Goal: Transaction & Acquisition: Book appointment/travel/reservation

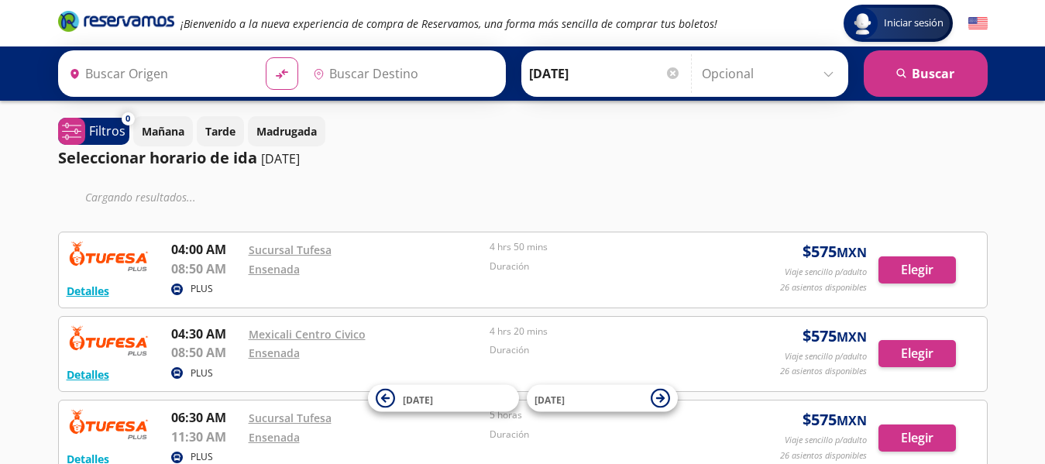
type input "Mexicali, [GEOGRAPHIC_DATA][US_STATE]"
type input "Ensenada, [GEOGRAPHIC_DATA][US_STATE]"
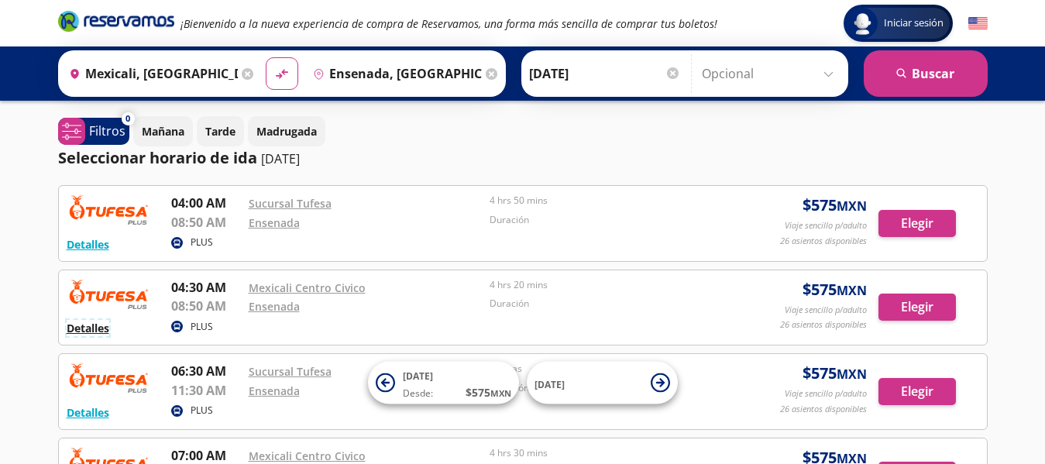
click at [84, 322] on button "Detalles" at bounding box center [88, 328] width 43 height 16
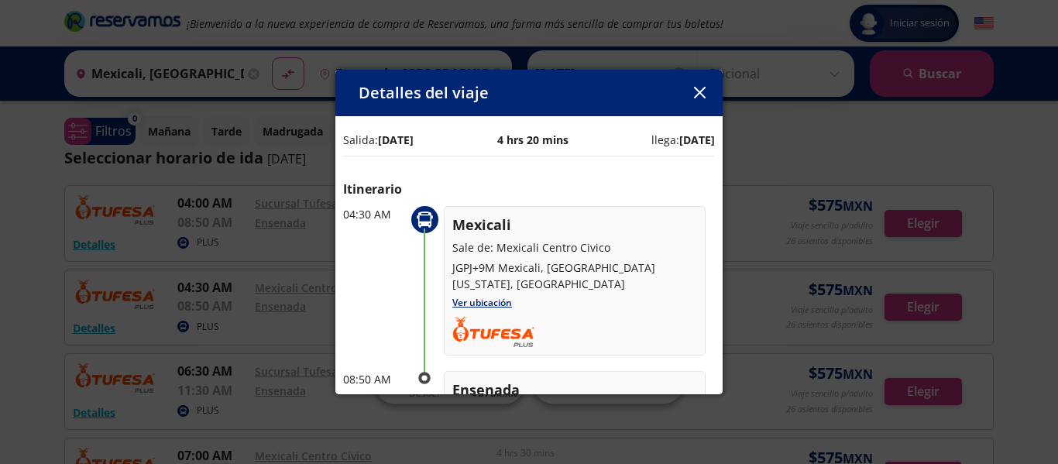
click at [709, 93] on button "button" at bounding box center [699, 92] width 23 height 23
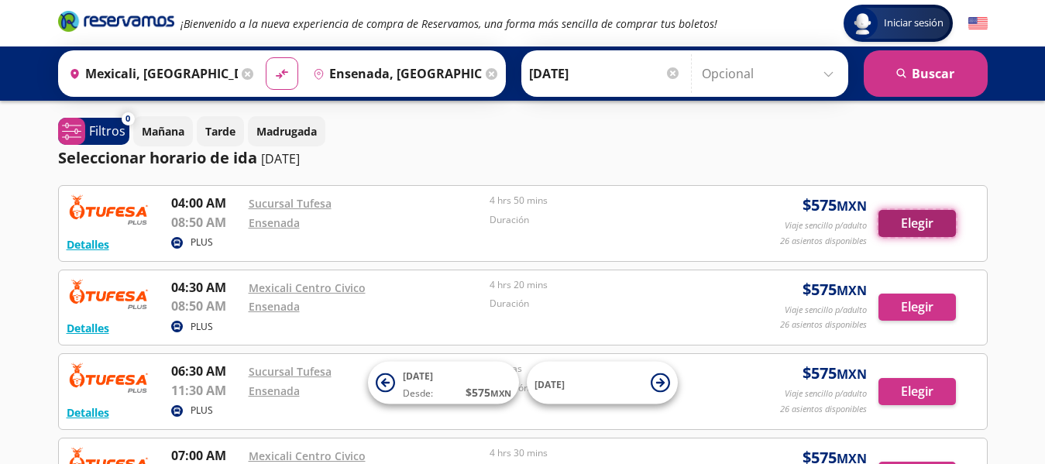
click at [924, 223] on button "Elegir" at bounding box center [917, 223] width 77 height 27
